Goal: Information Seeking & Learning: Find specific page/section

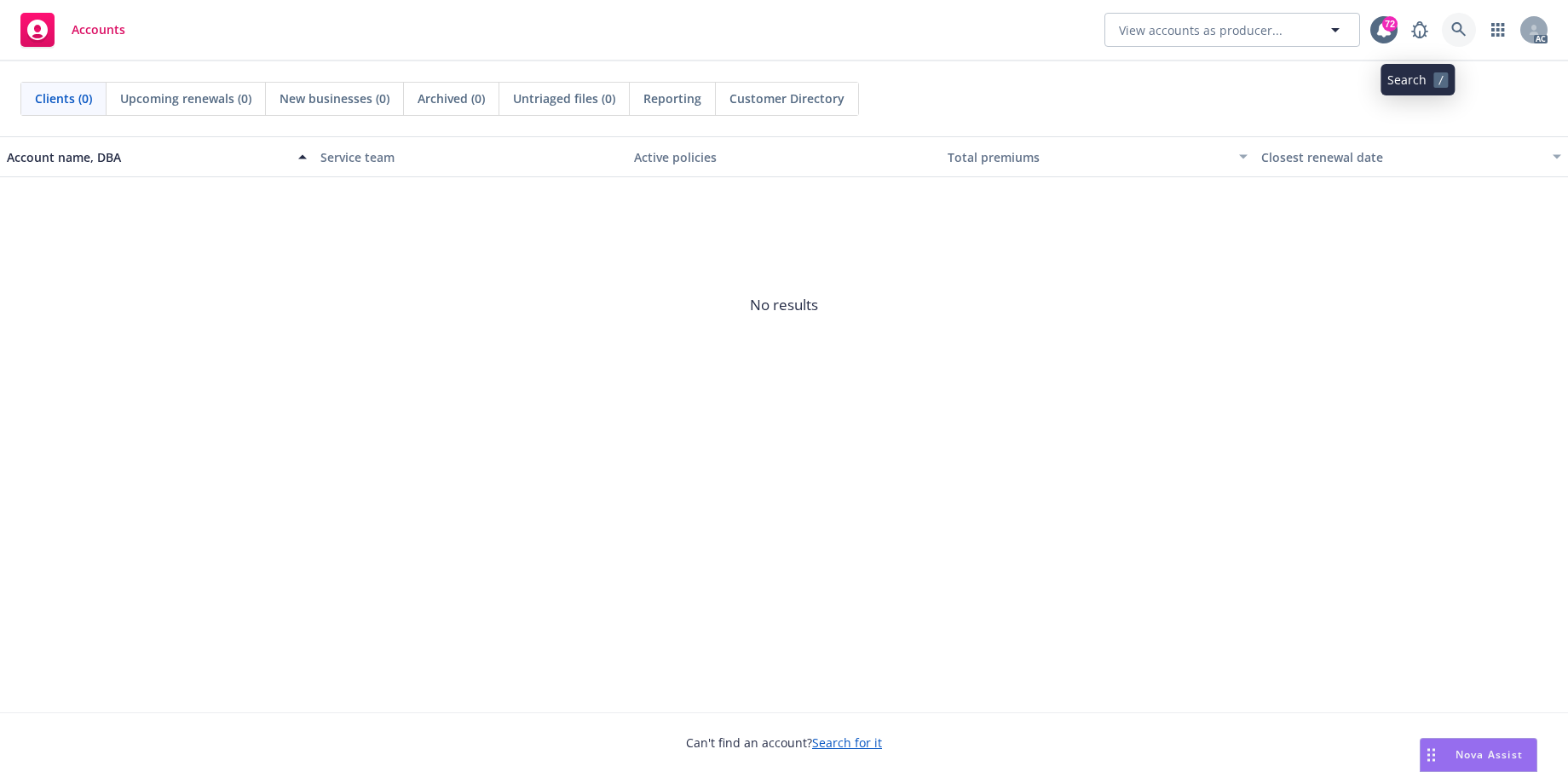
click at [1452, 24] on icon at bounding box center [1459, 30] width 15 height 15
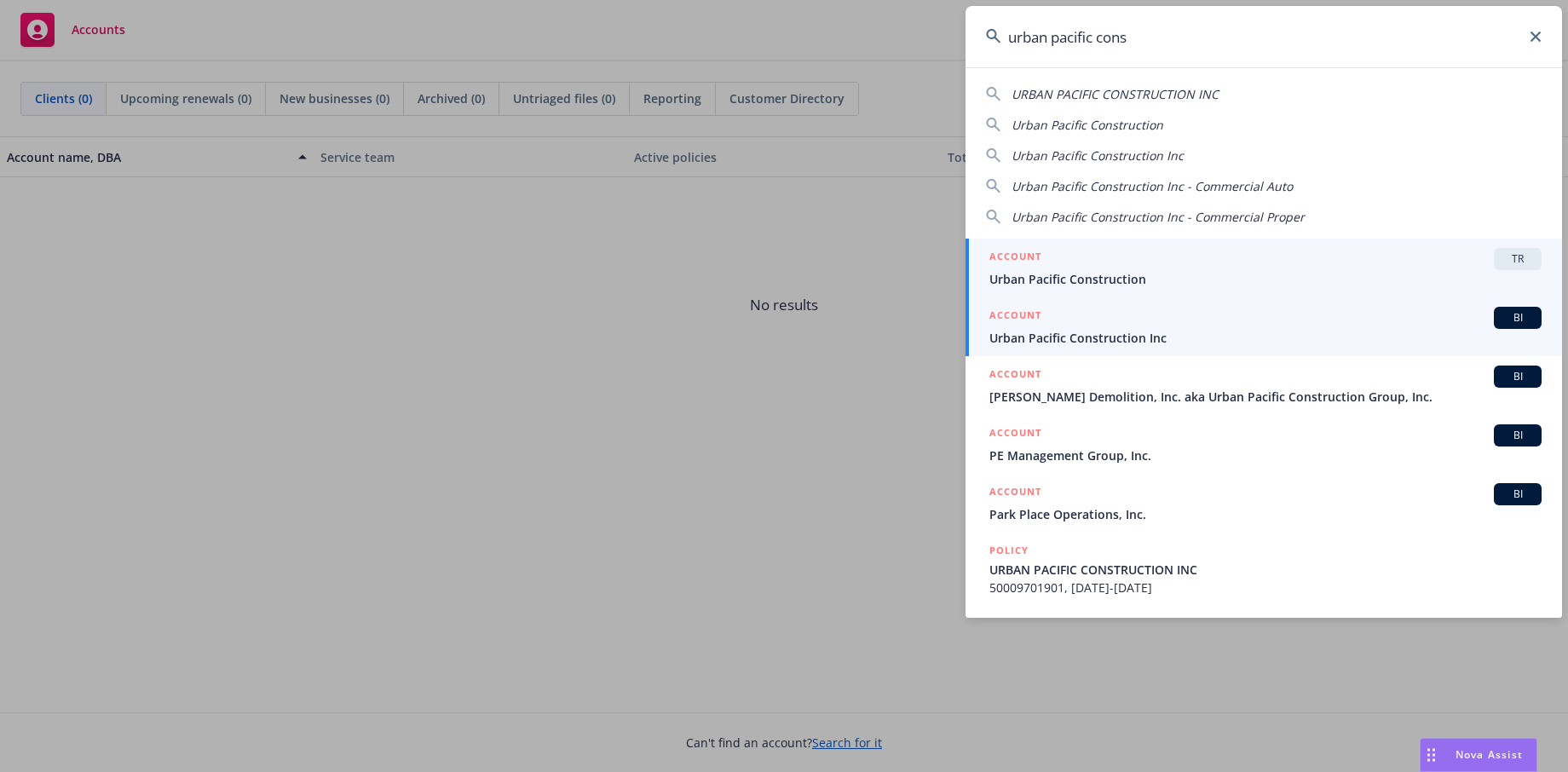
type input "urban pacific cons"
click at [1120, 334] on span "Urban Pacific Construction Inc" at bounding box center [1265, 338] width 552 height 18
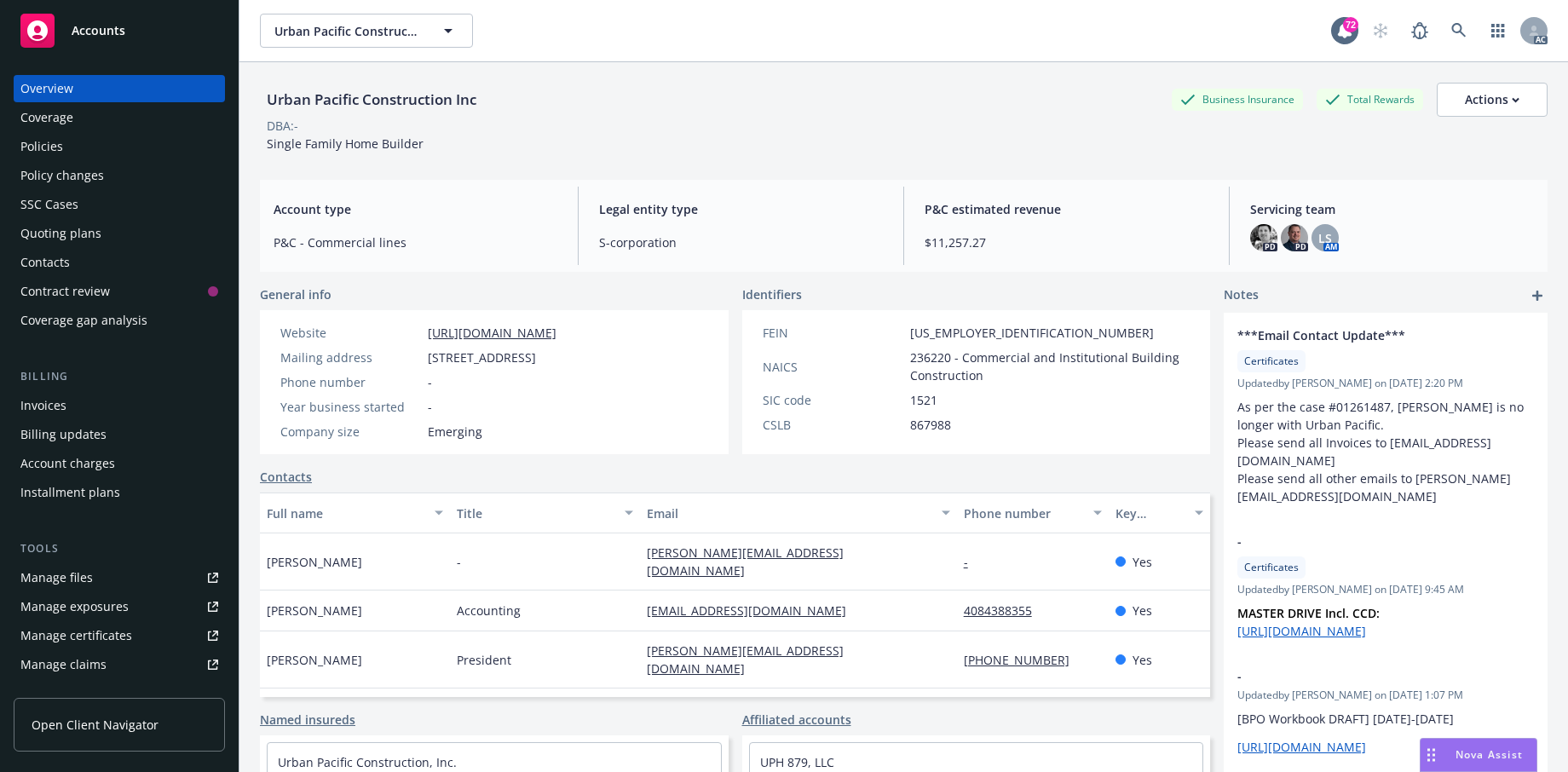
click at [87, 160] on div "Policies" at bounding box center [119, 146] width 198 height 27
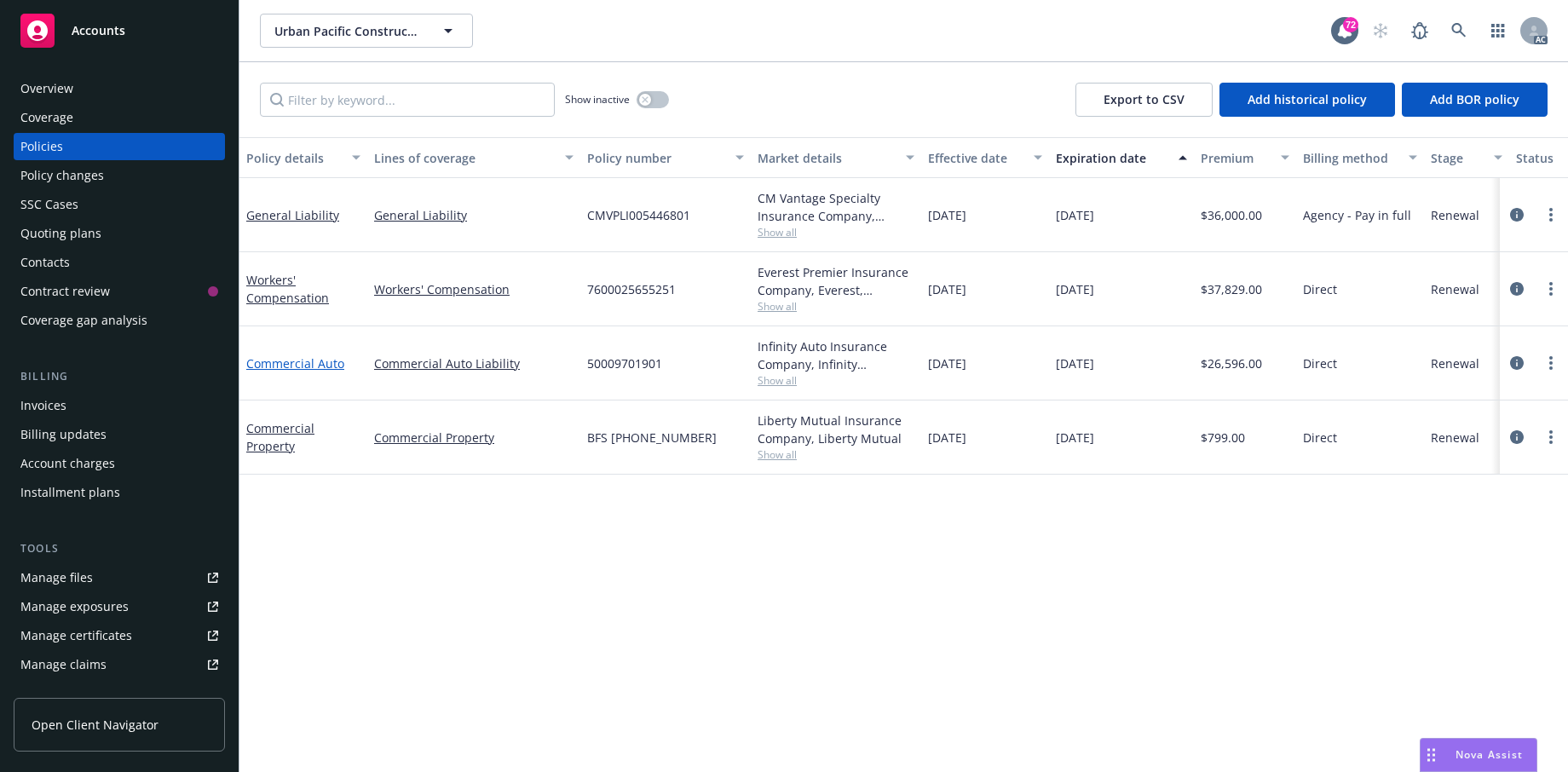
click at [282, 371] on link "Commercial Auto" at bounding box center [295, 363] width 98 height 16
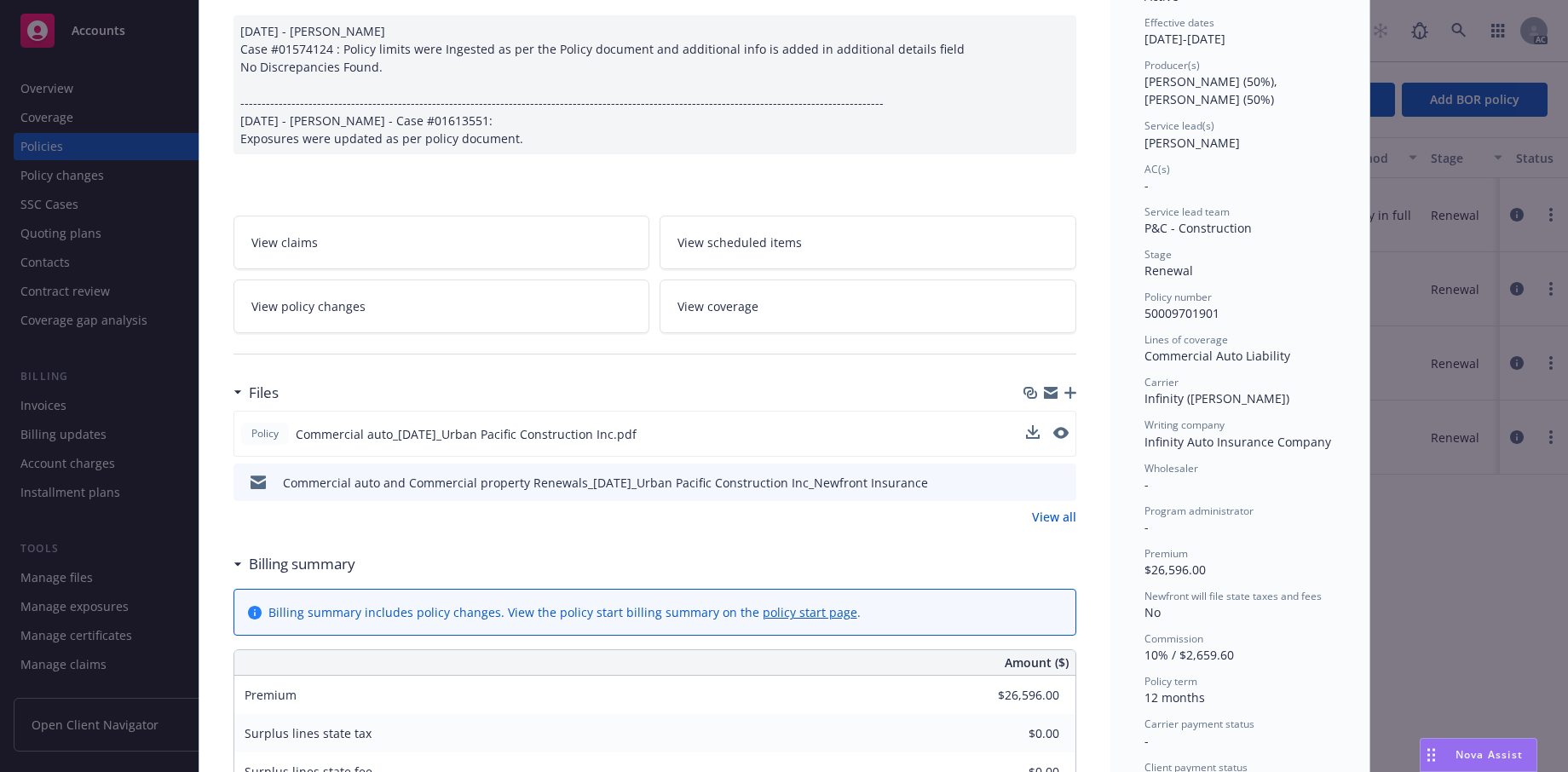
scroll to position [171, 0]
click at [1052, 435] on icon "preview file" at bounding box center [1059, 429] width 15 height 12
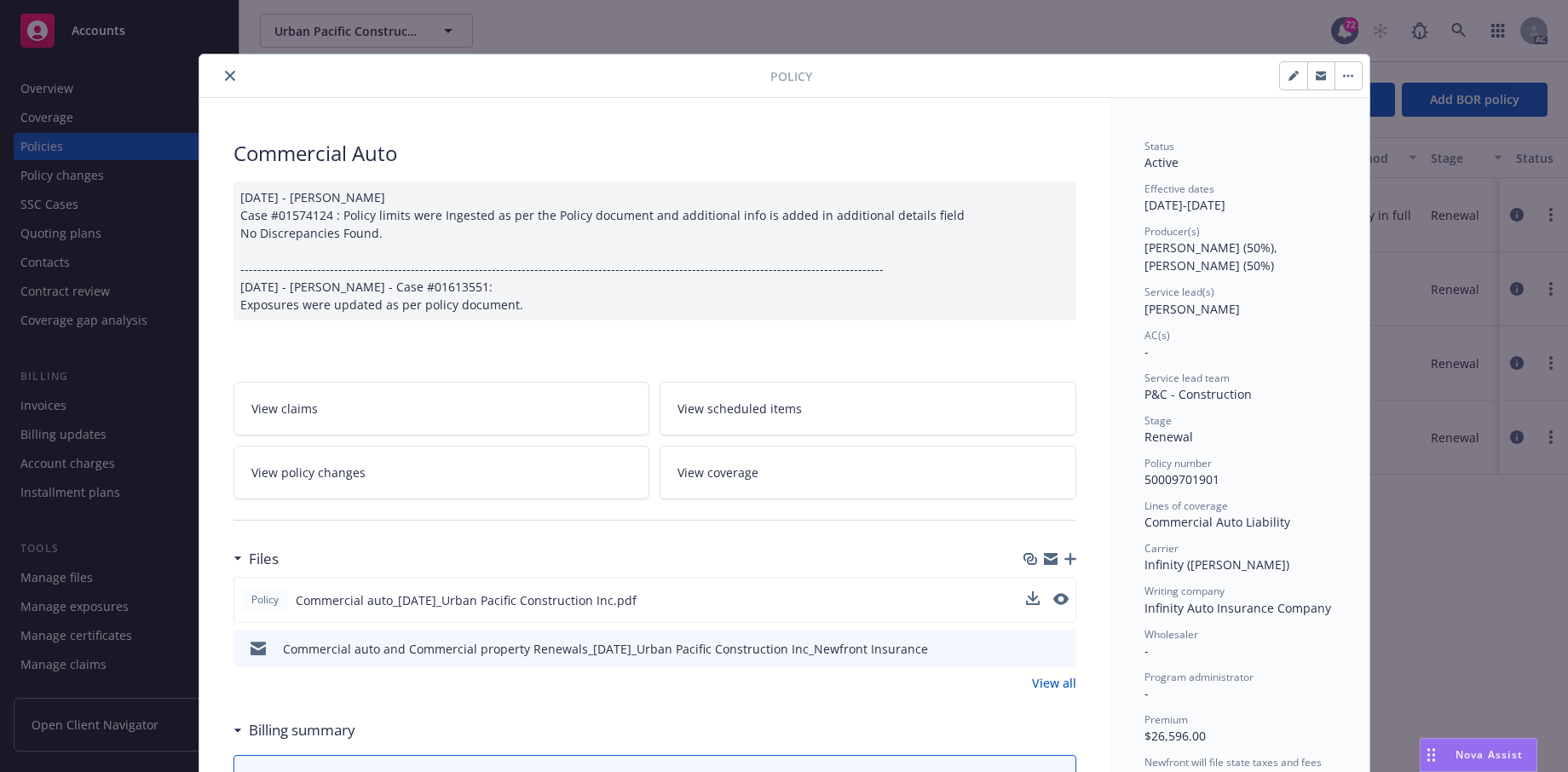
scroll to position [0, 0]
click at [234, 82] on icon "close" at bounding box center [230, 76] width 10 height 10
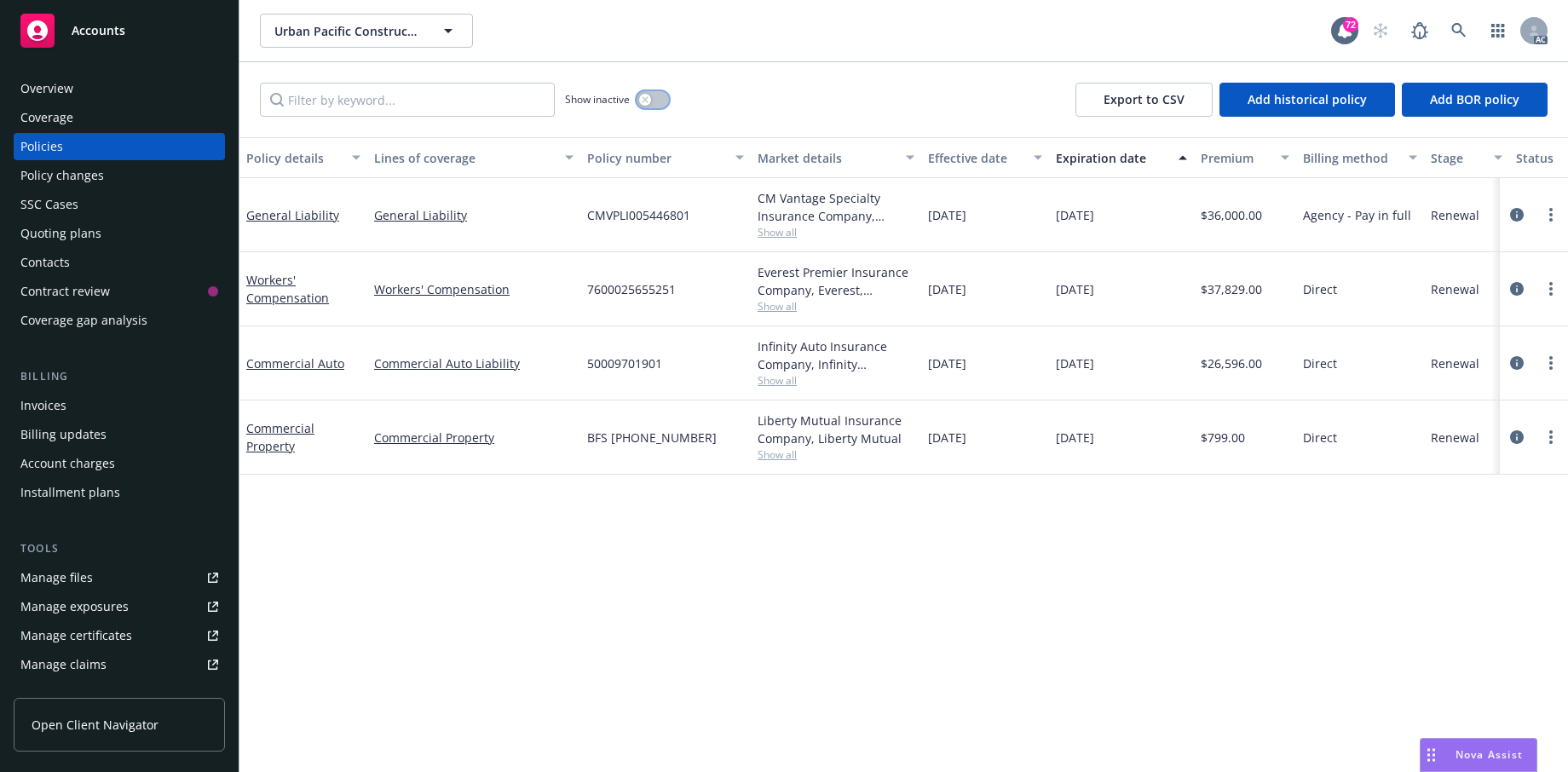
click at [651, 106] on div "button" at bounding box center [645, 99] width 12 height 12
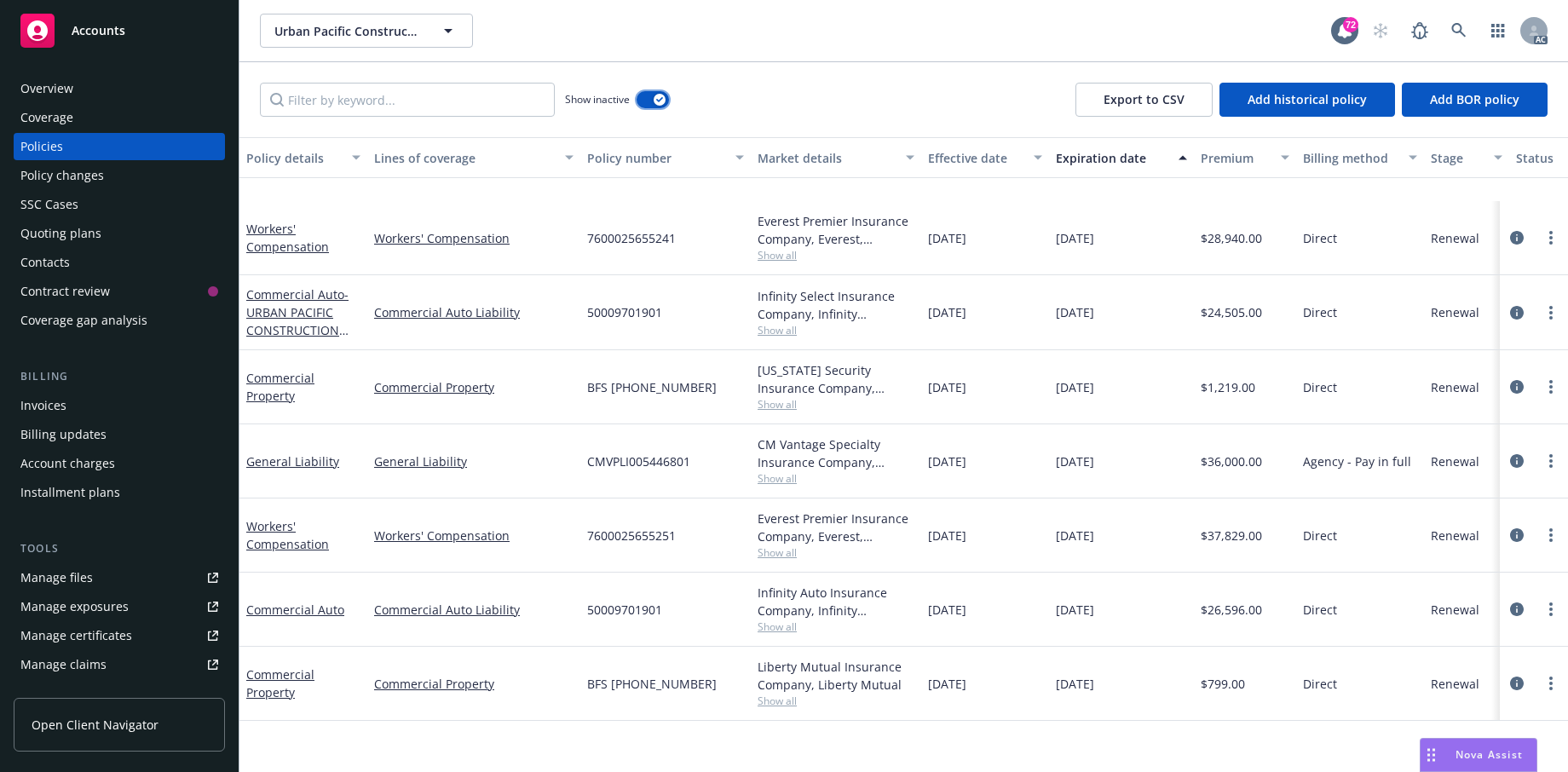
scroll to position [1264, 0]
click at [1452, 38] on icon at bounding box center [1458, 30] width 14 height 14
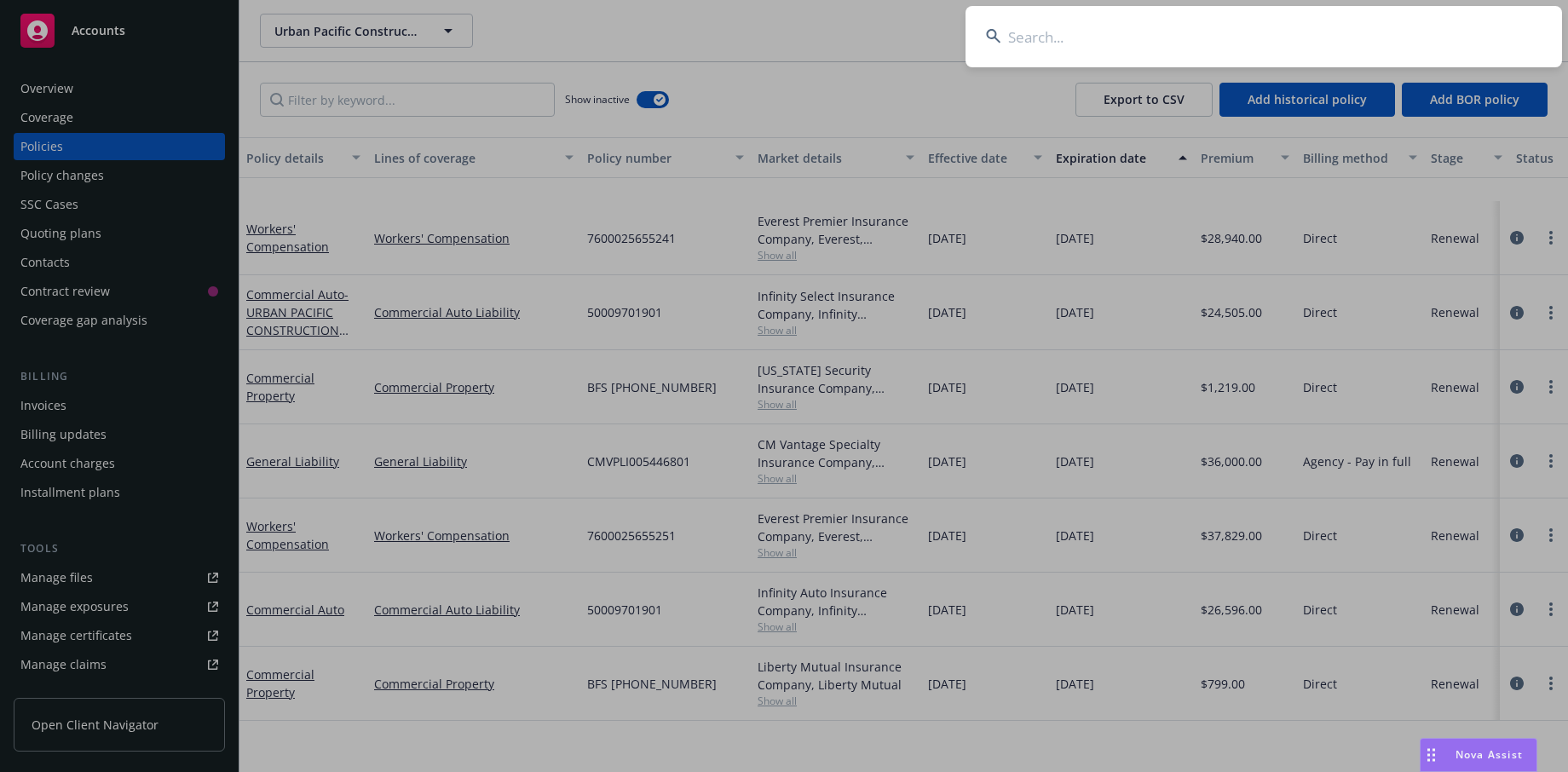
click at [1148, 39] on input at bounding box center [1264, 36] width 597 height 61
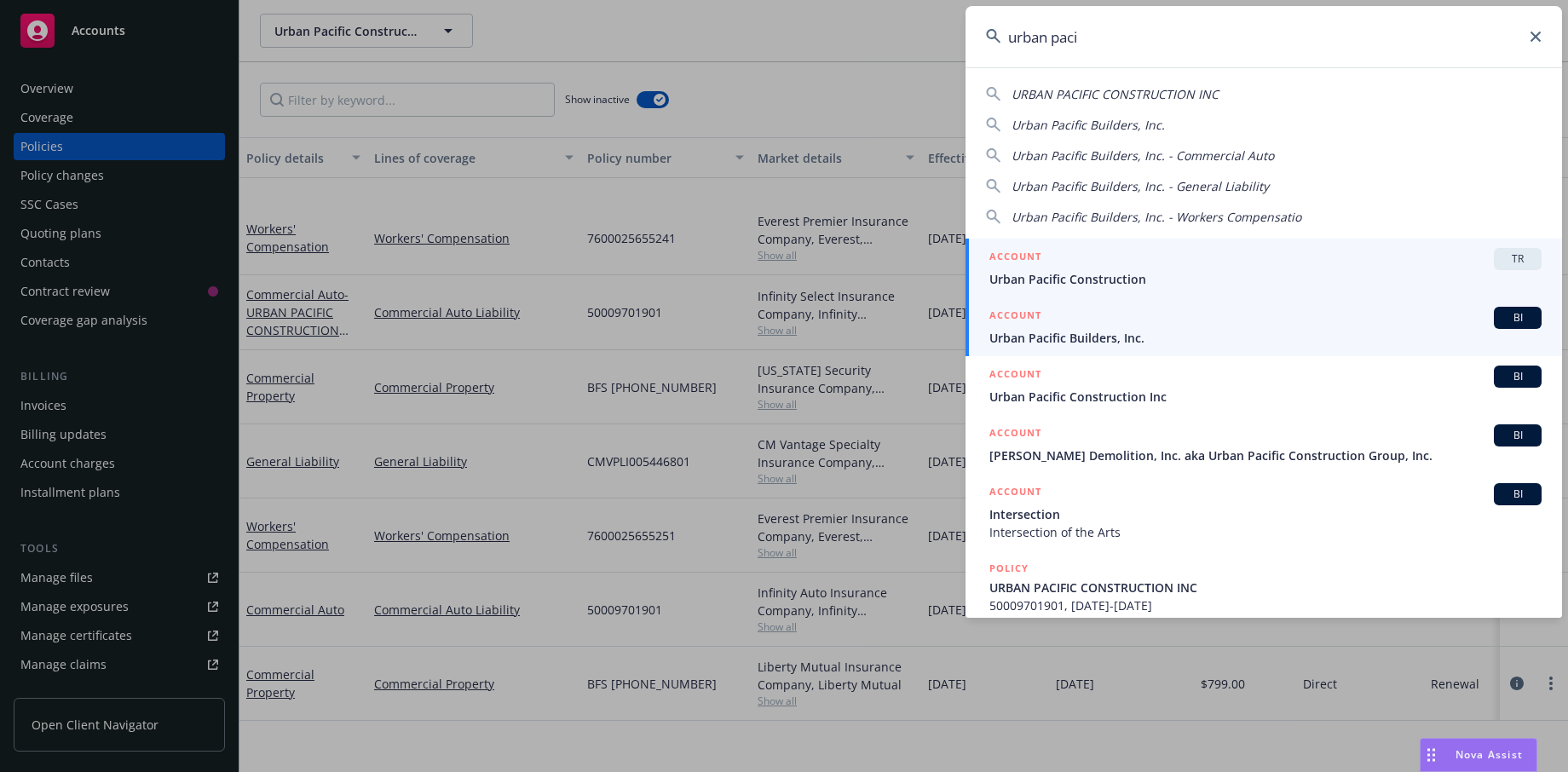
type input "urban paci"
click at [1116, 335] on span "Urban Pacific Builders, Inc." at bounding box center [1265, 338] width 552 height 18
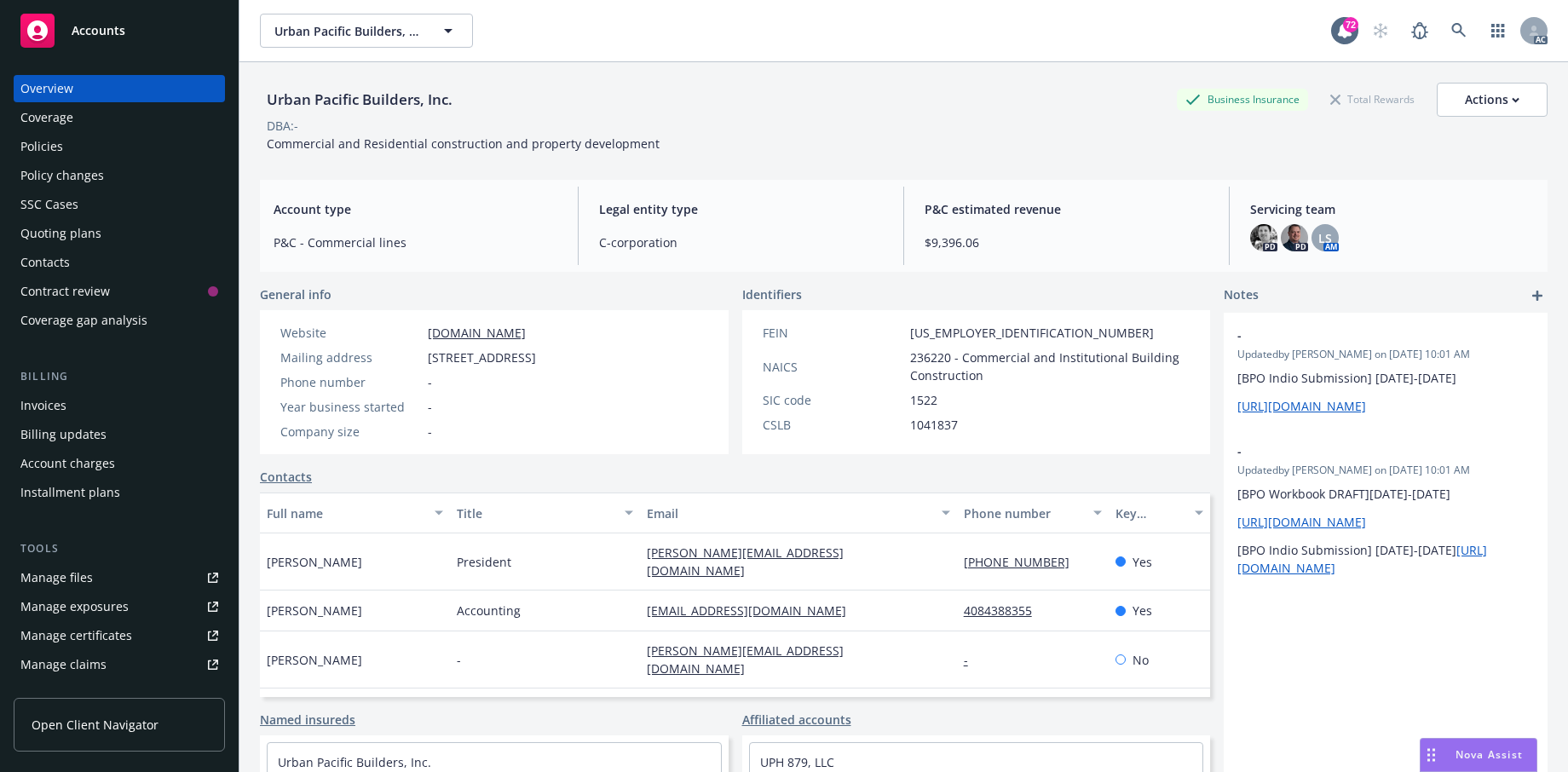
click at [75, 160] on div "Policies" at bounding box center [119, 146] width 198 height 27
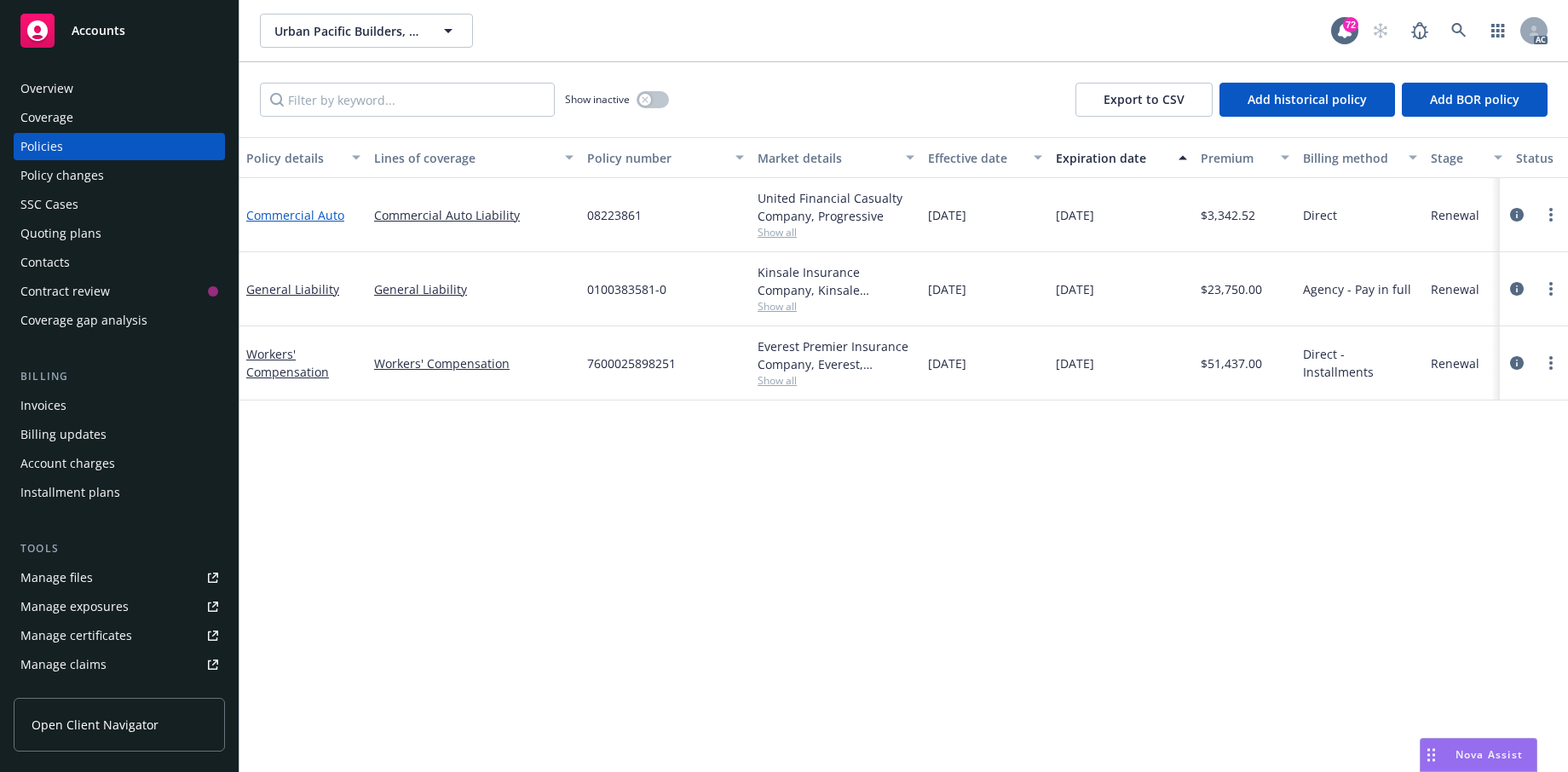
click at [319, 223] on link "Commercial Auto" at bounding box center [295, 215] width 98 height 16
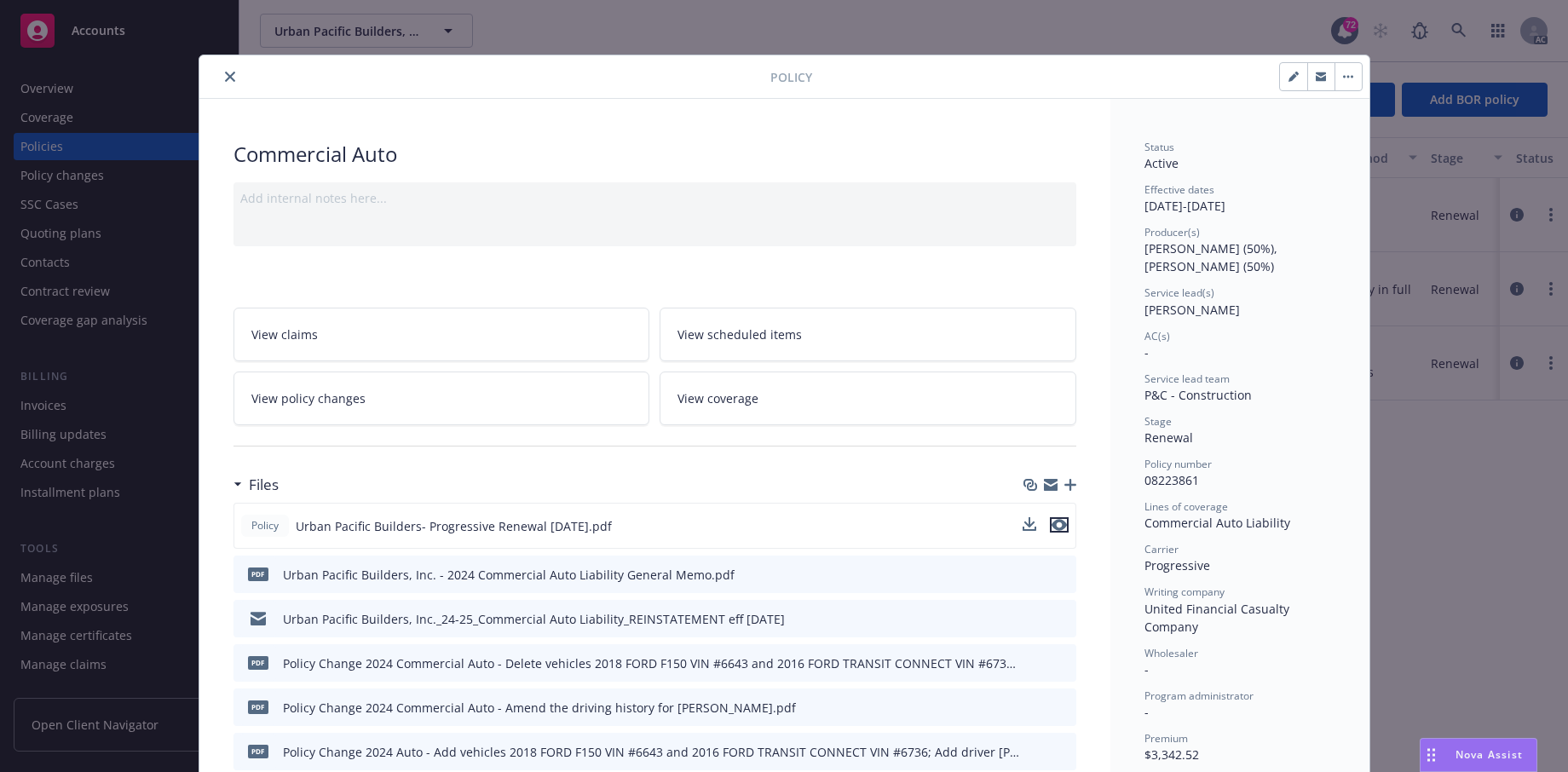
click at [1054, 531] on icon "preview file" at bounding box center [1059, 524] width 15 height 12
click at [236, 82] on icon "close" at bounding box center [230, 76] width 10 height 10
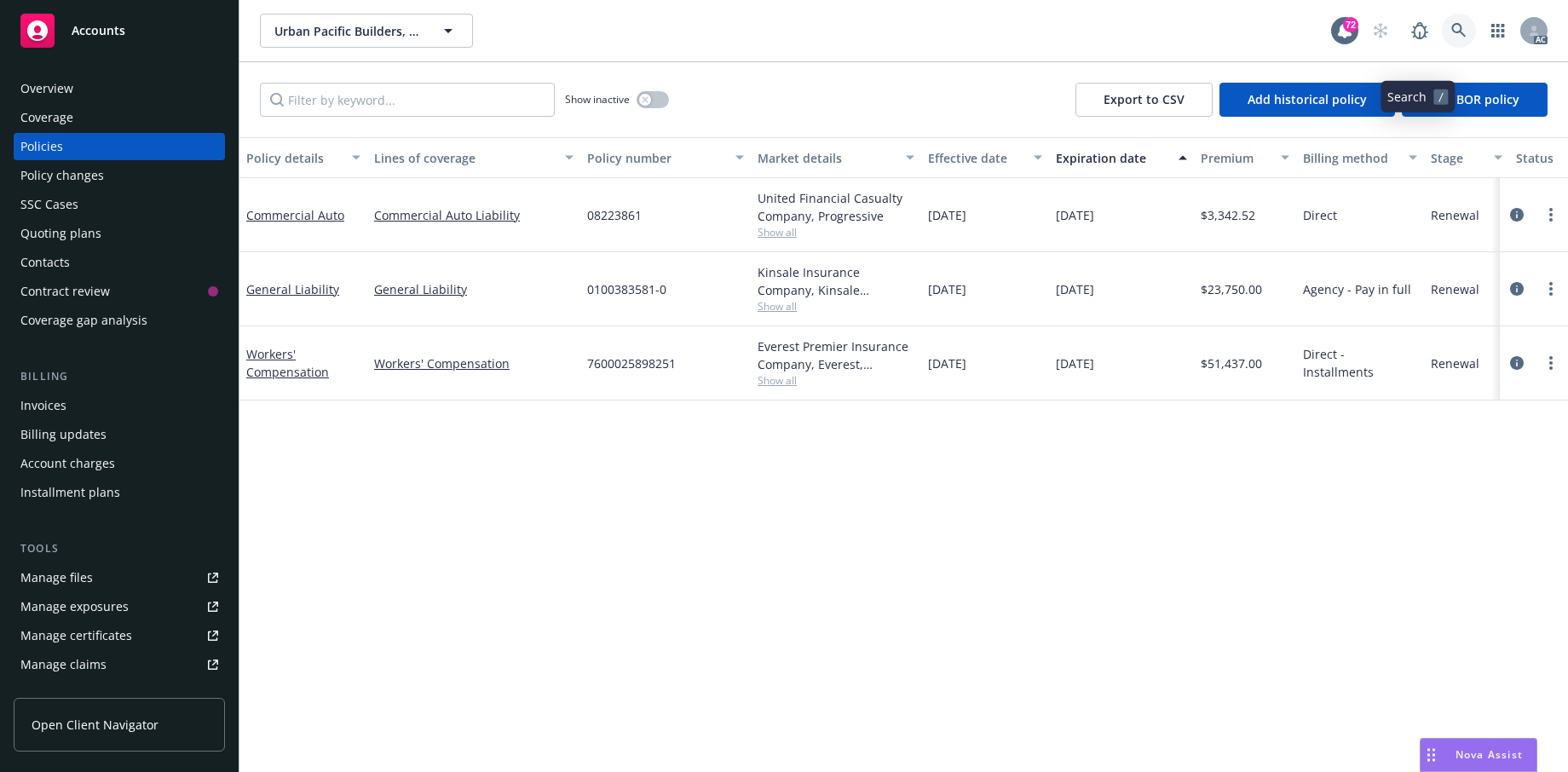
click at [1452, 38] on icon at bounding box center [1459, 31] width 15 height 15
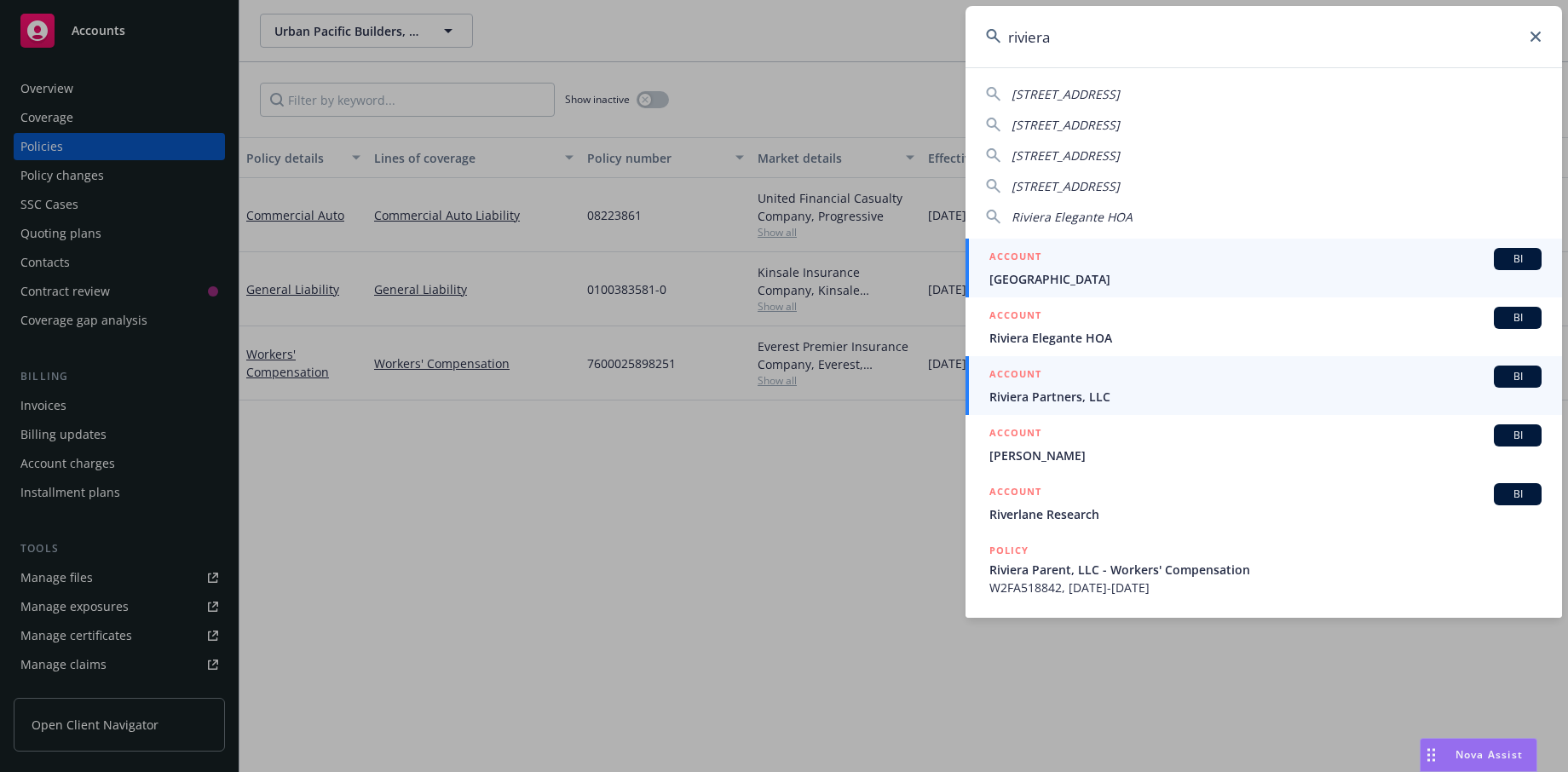
type input "riviera"
click at [1091, 404] on span "Riviera Partners, LLC" at bounding box center [1265, 396] width 552 height 18
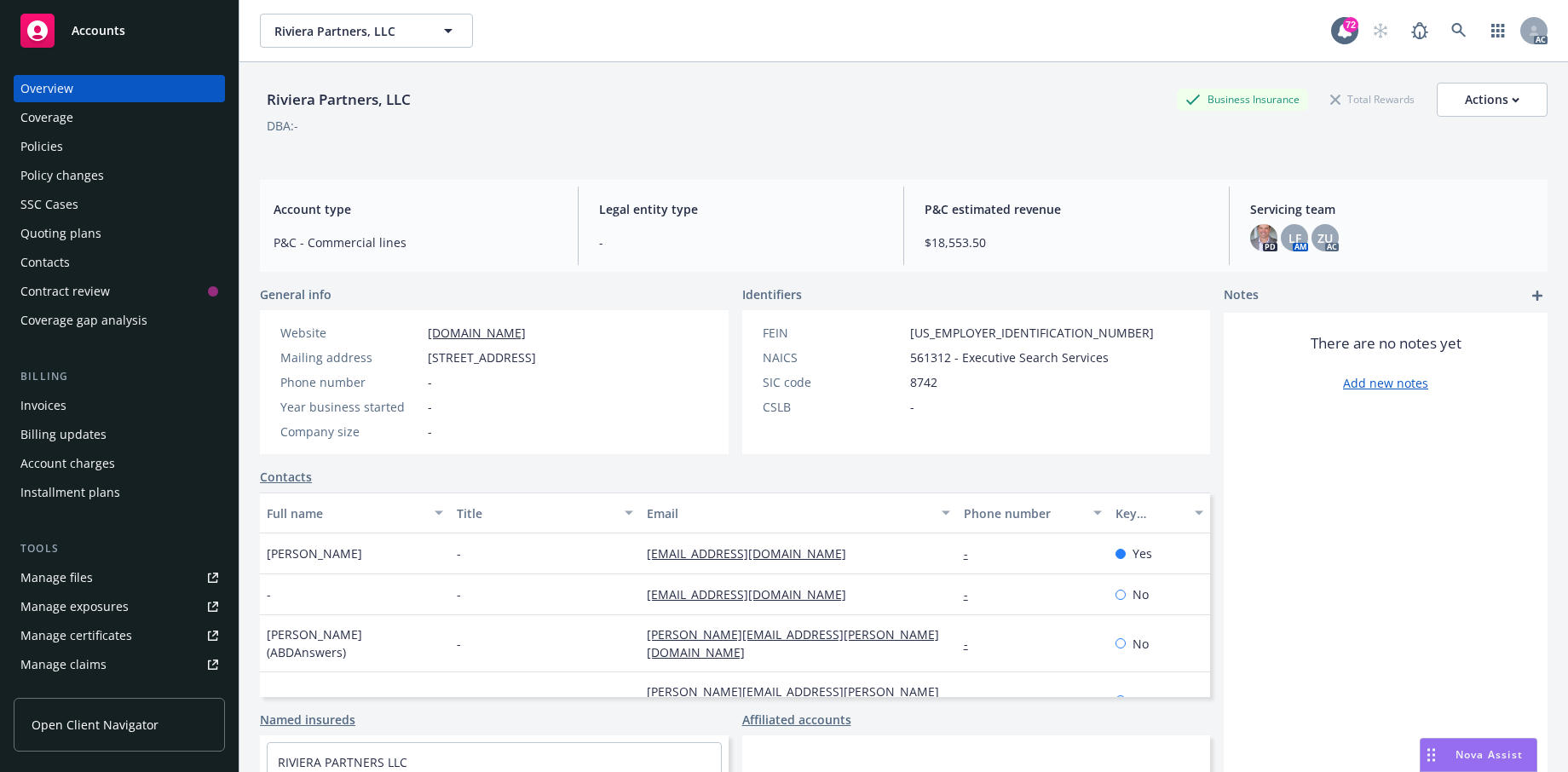
click at [98, 160] on div "Policies" at bounding box center [119, 146] width 198 height 27
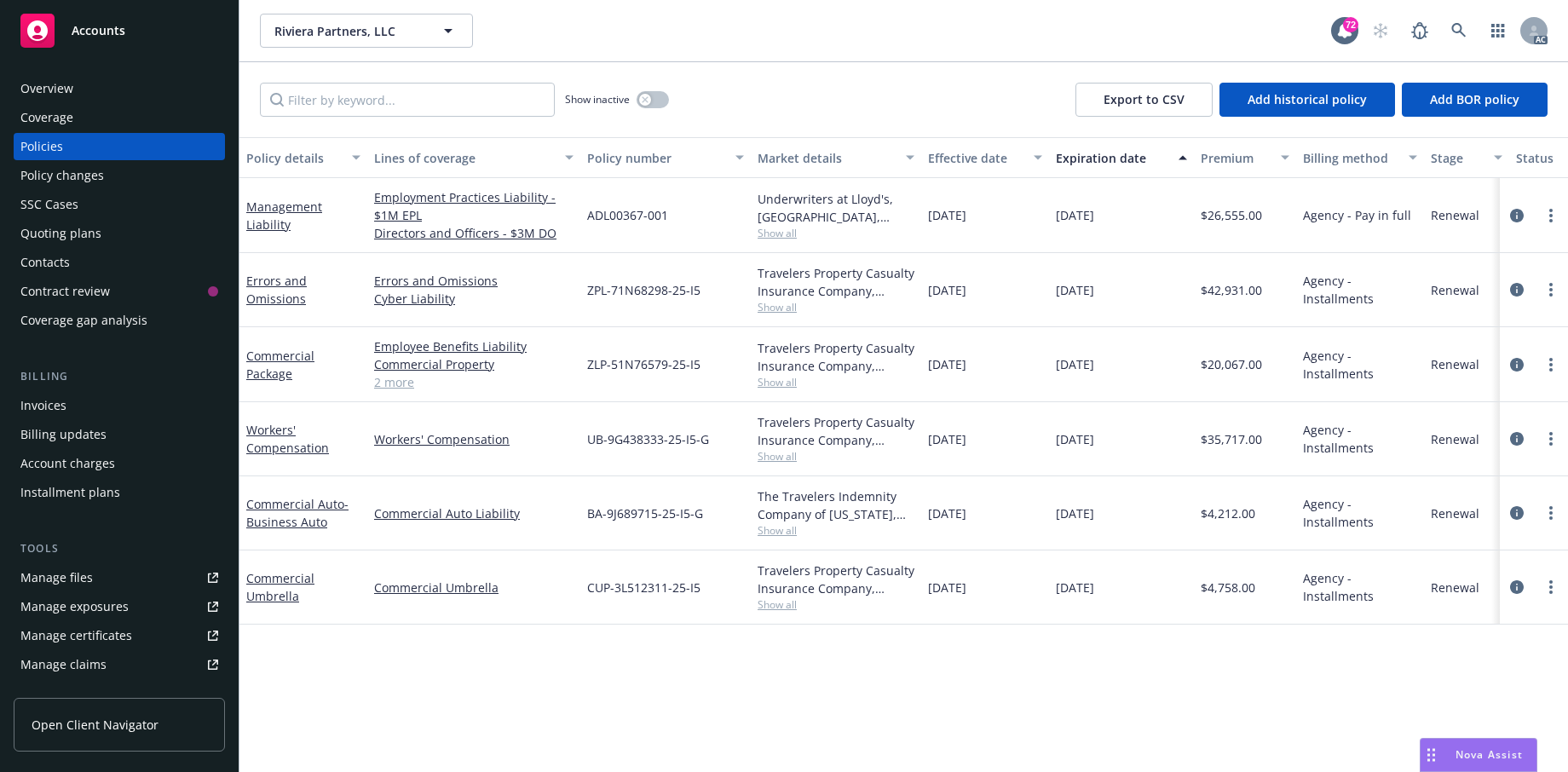
click at [282, 234] on div "Management Liability" at bounding box center [303, 216] width 114 height 36
click at [281, 233] on link "Management Liability" at bounding box center [283, 216] width 76 height 34
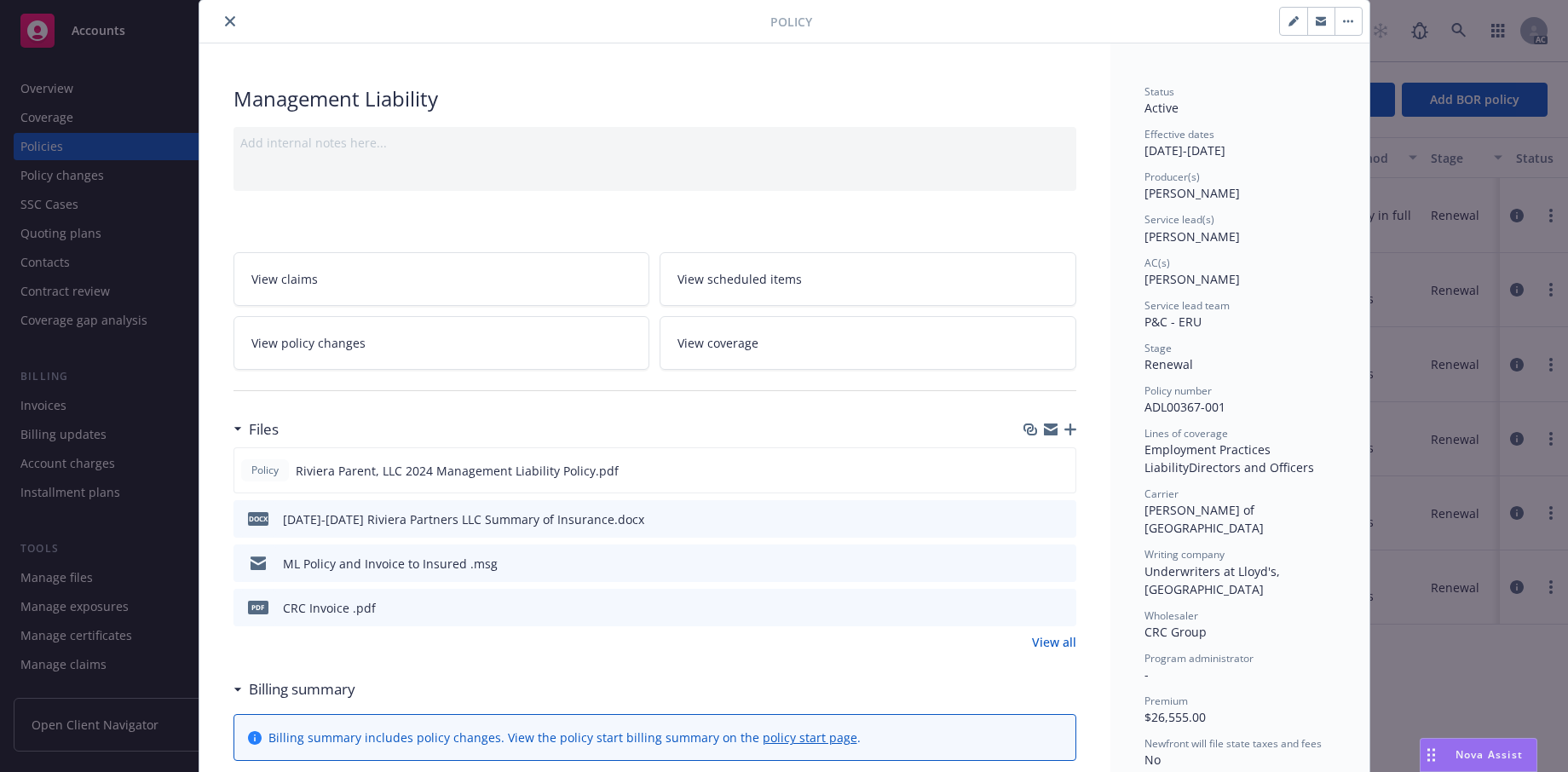
scroll to position [85, 0]
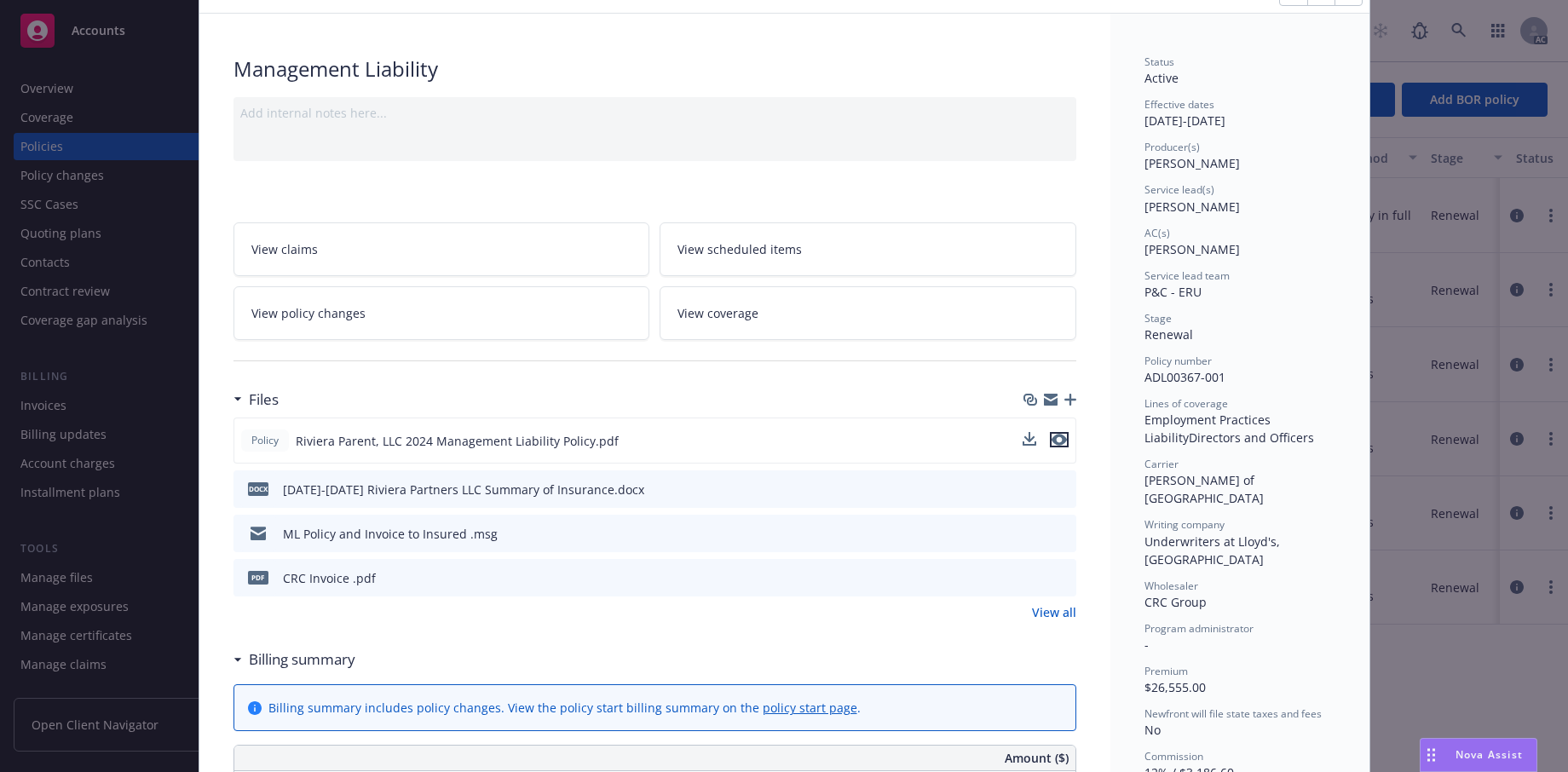
click at [1054, 446] on icon "preview file" at bounding box center [1059, 439] width 15 height 12
